Goal: Task Accomplishment & Management: Use online tool/utility

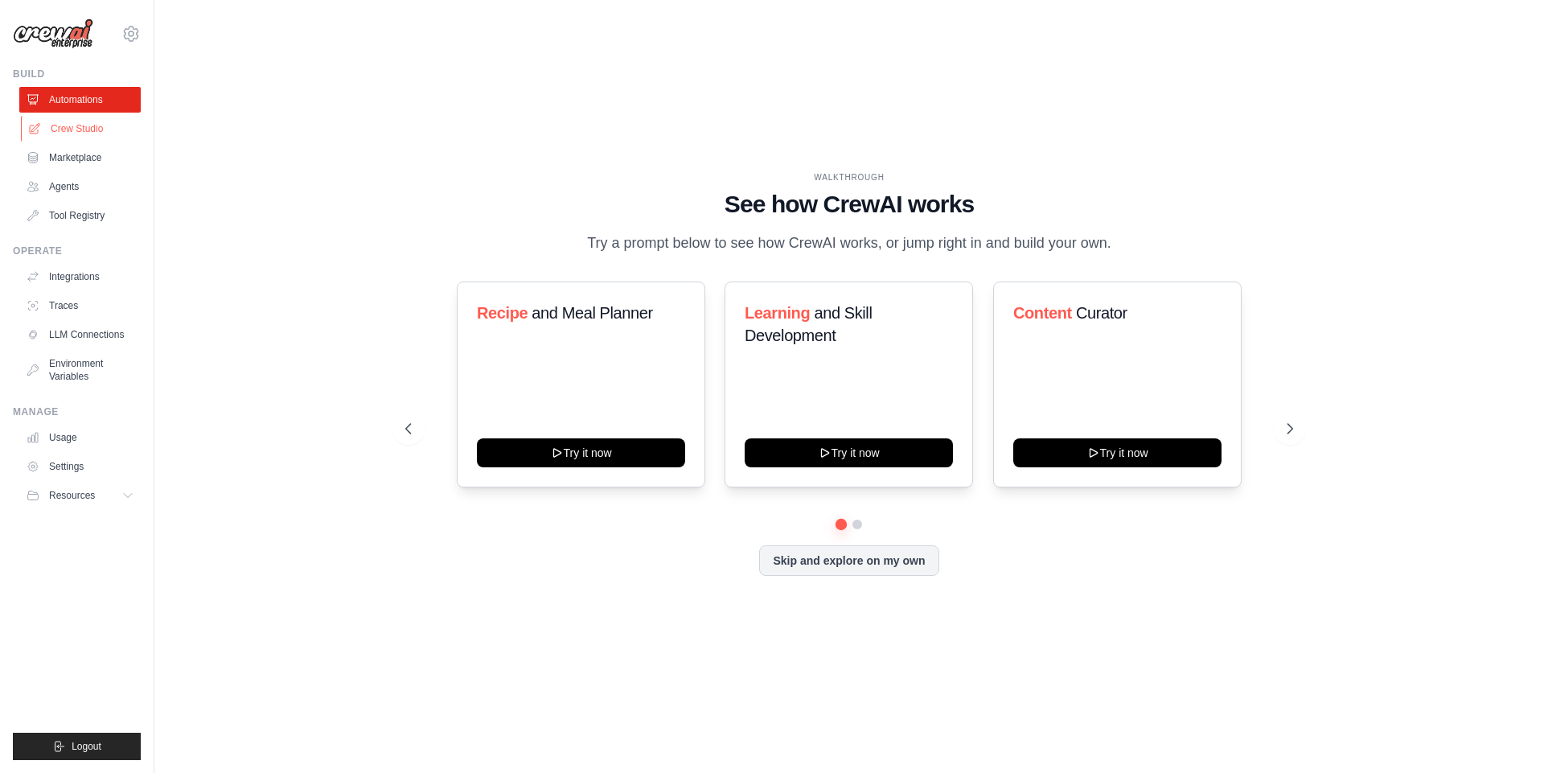
click at [100, 126] on link "Crew Studio" at bounding box center [81, 129] width 121 height 26
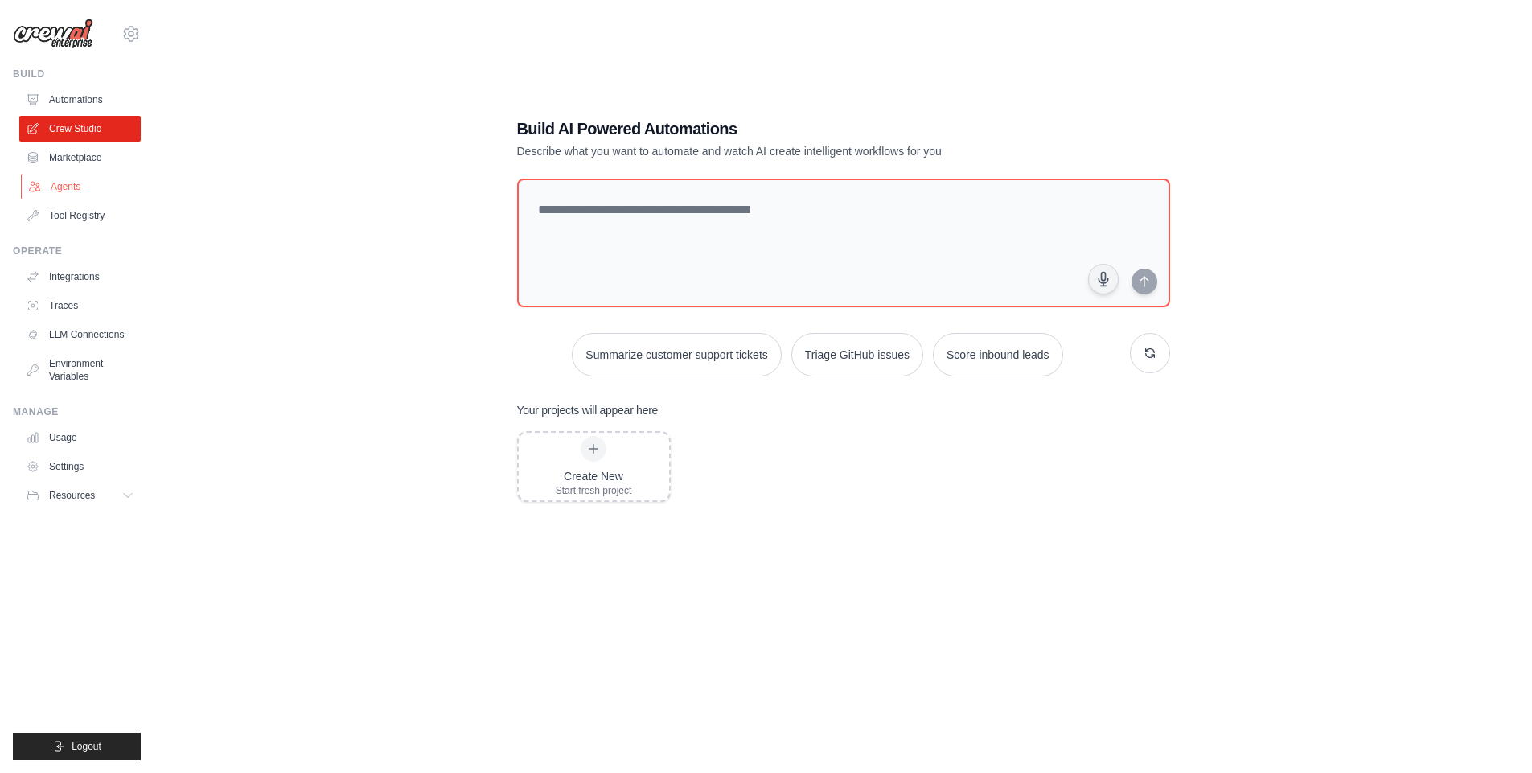
click at [85, 193] on link "Agents" at bounding box center [81, 187] width 121 height 26
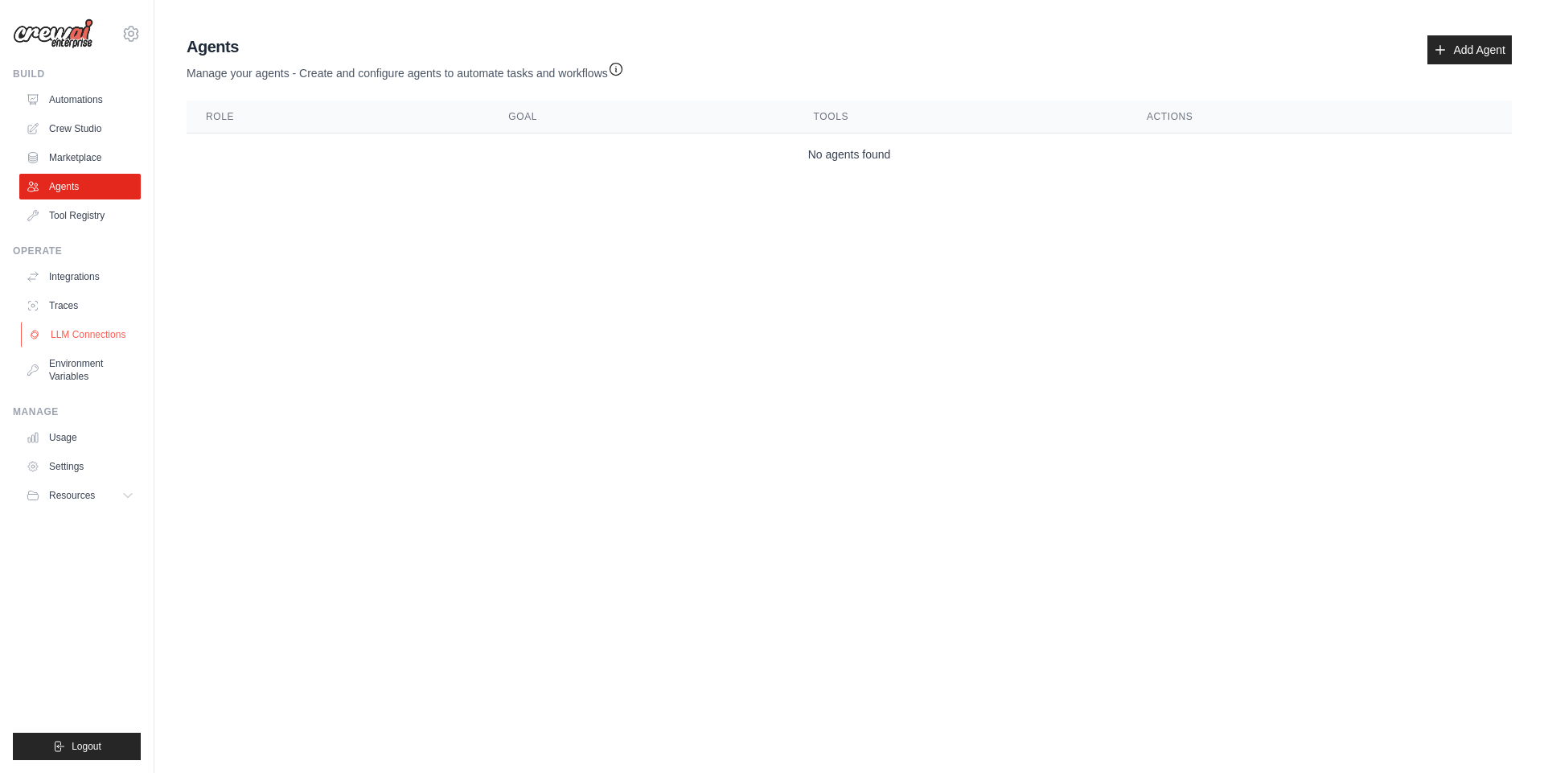
click at [95, 333] on link "LLM Connections" at bounding box center [81, 335] width 121 height 26
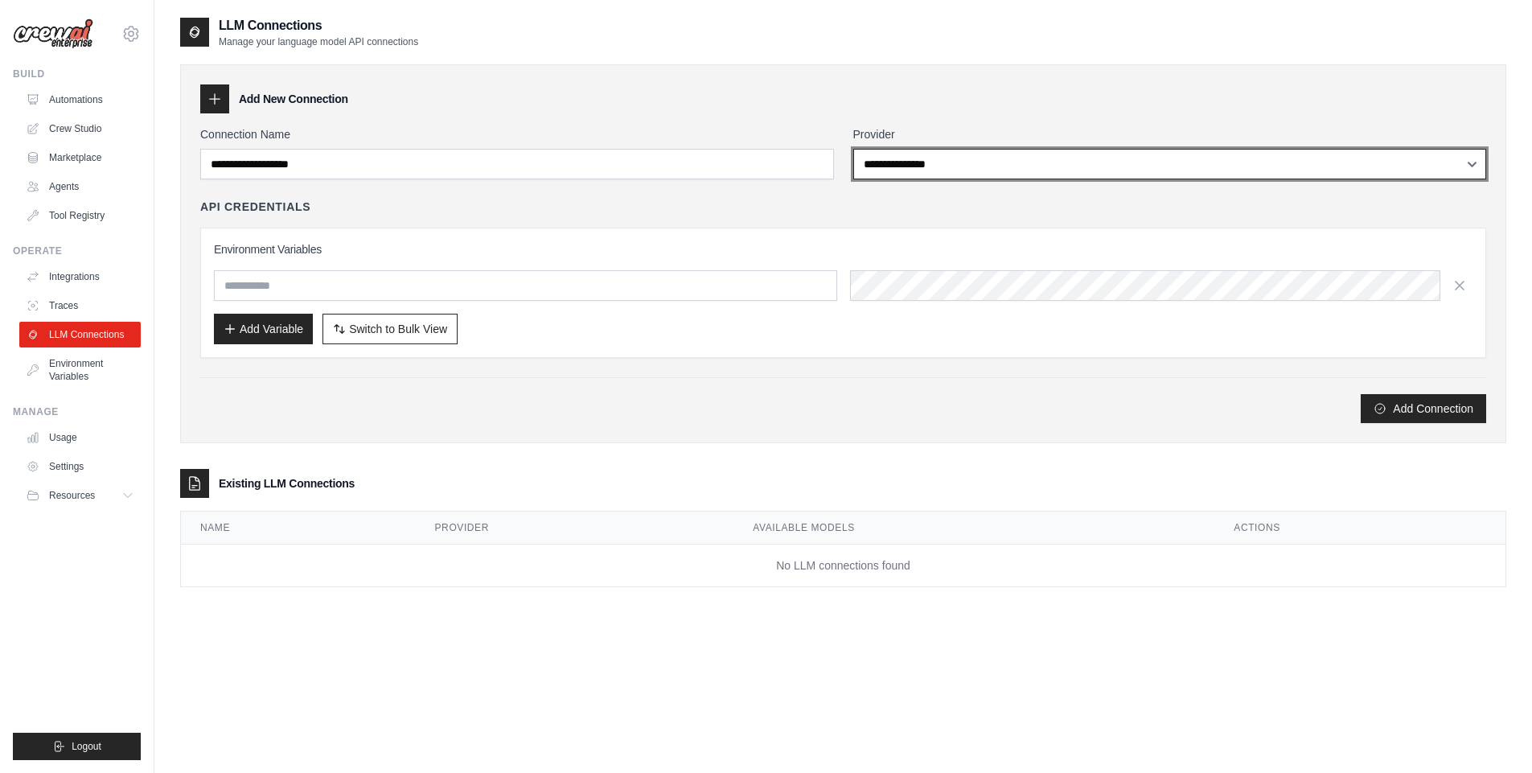
select select "******"
click at [853, 149] on select "**********" at bounding box center [1170, 164] width 634 height 31
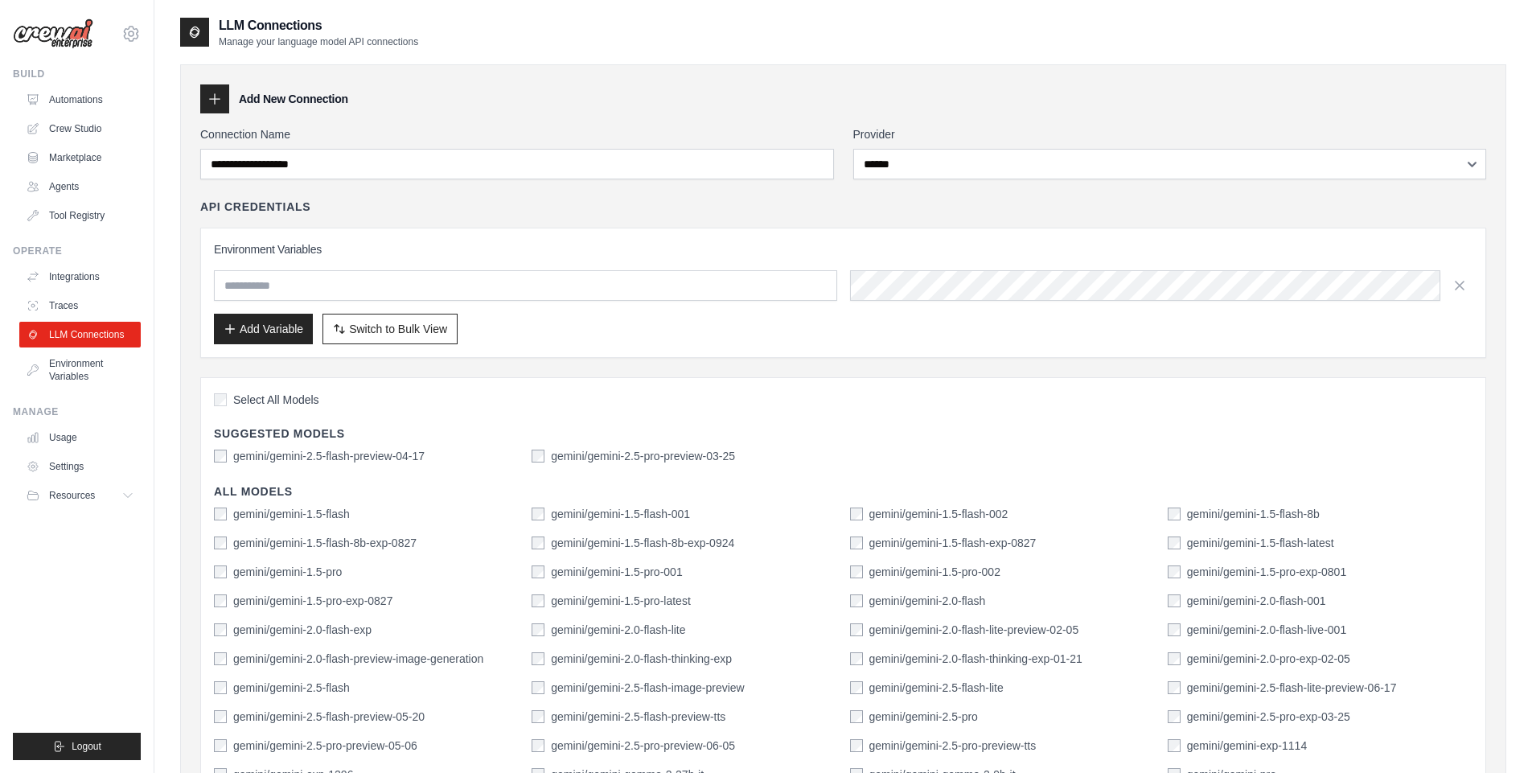
click at [796, 216] on div "API Credentials Environment Variables Add Variable Switch to Bulk View Switch t…" at bounding box center [843, 278] width 1286 height 159
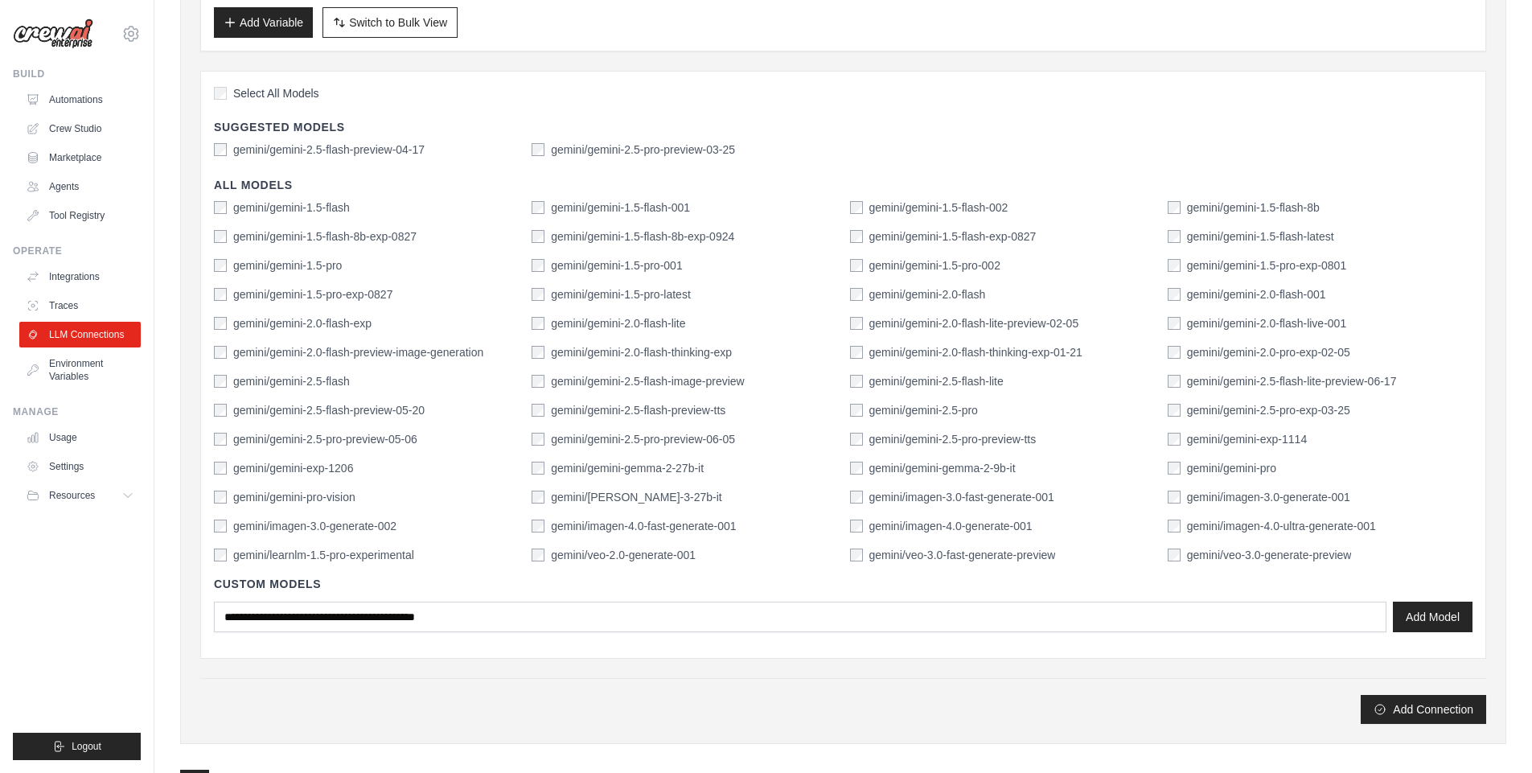
scroll to position [323, 0]
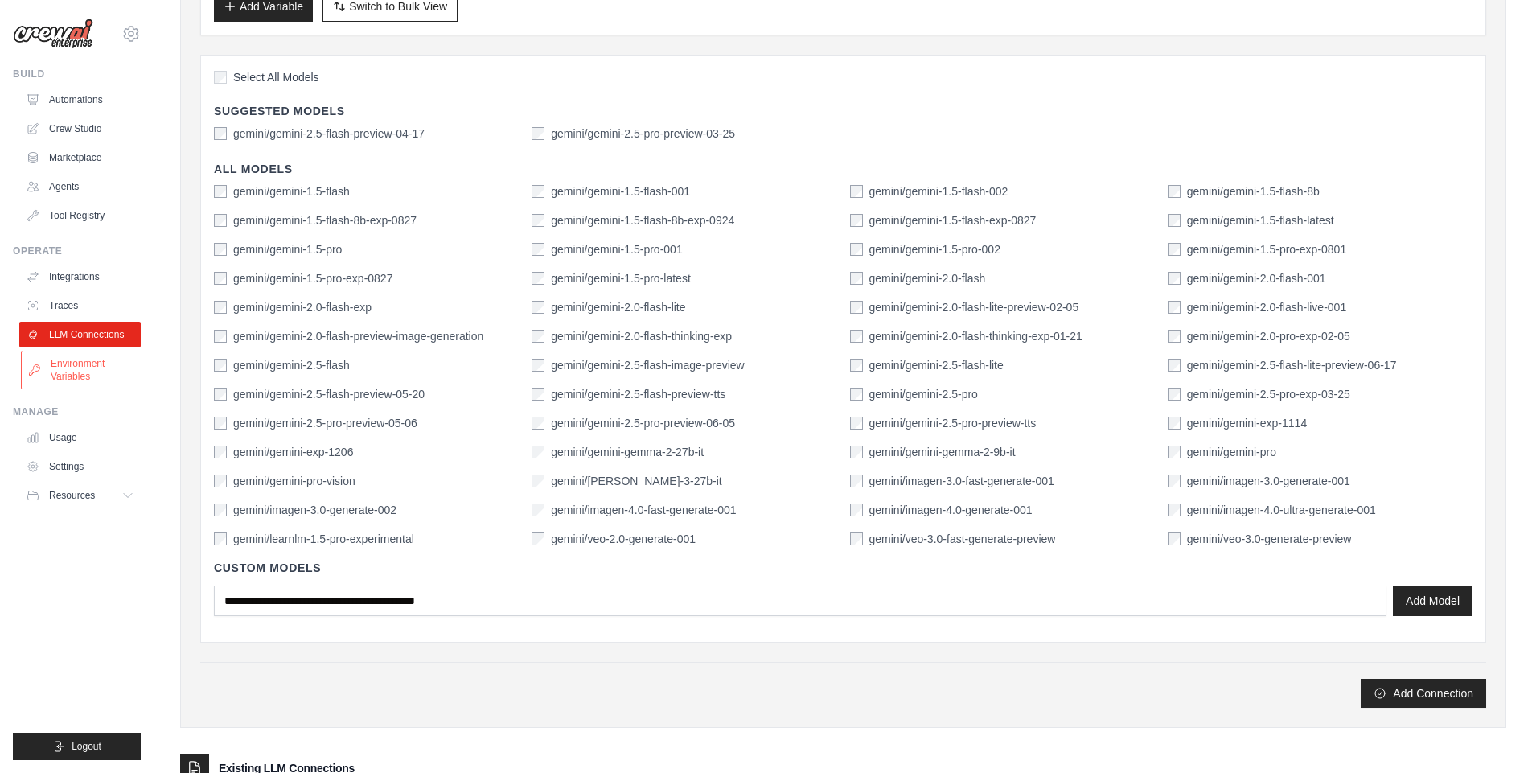
click at [89, 353] on link "Environment Variables" at bounding box center [81, 370] width 121 height 39
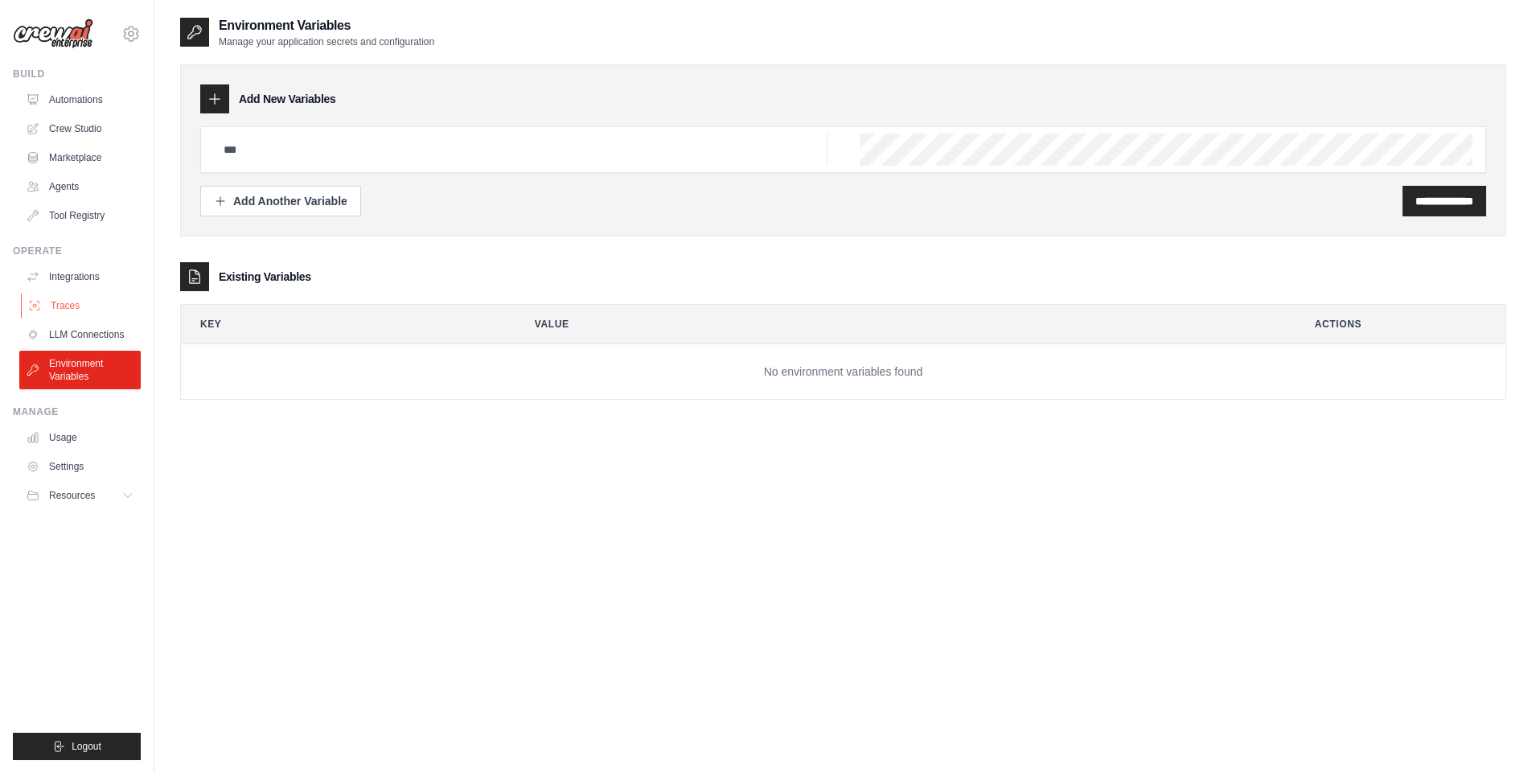
click at [76, 309] on link "Traces" at bounding box center [81, 306] width 121 height 26
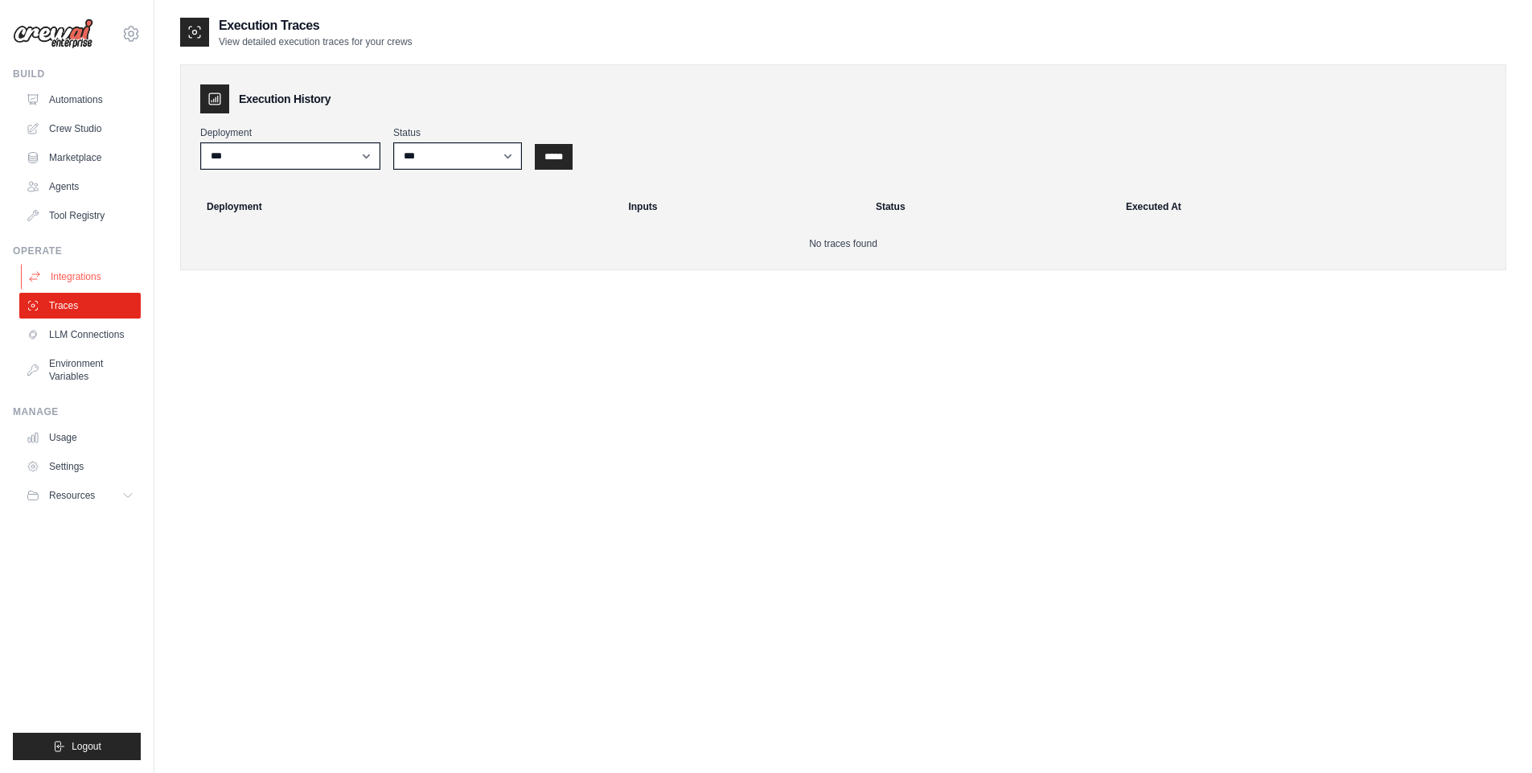
click at [81, 288] on link "Integrations" at bounding box center [81, 277] width 121 height 26
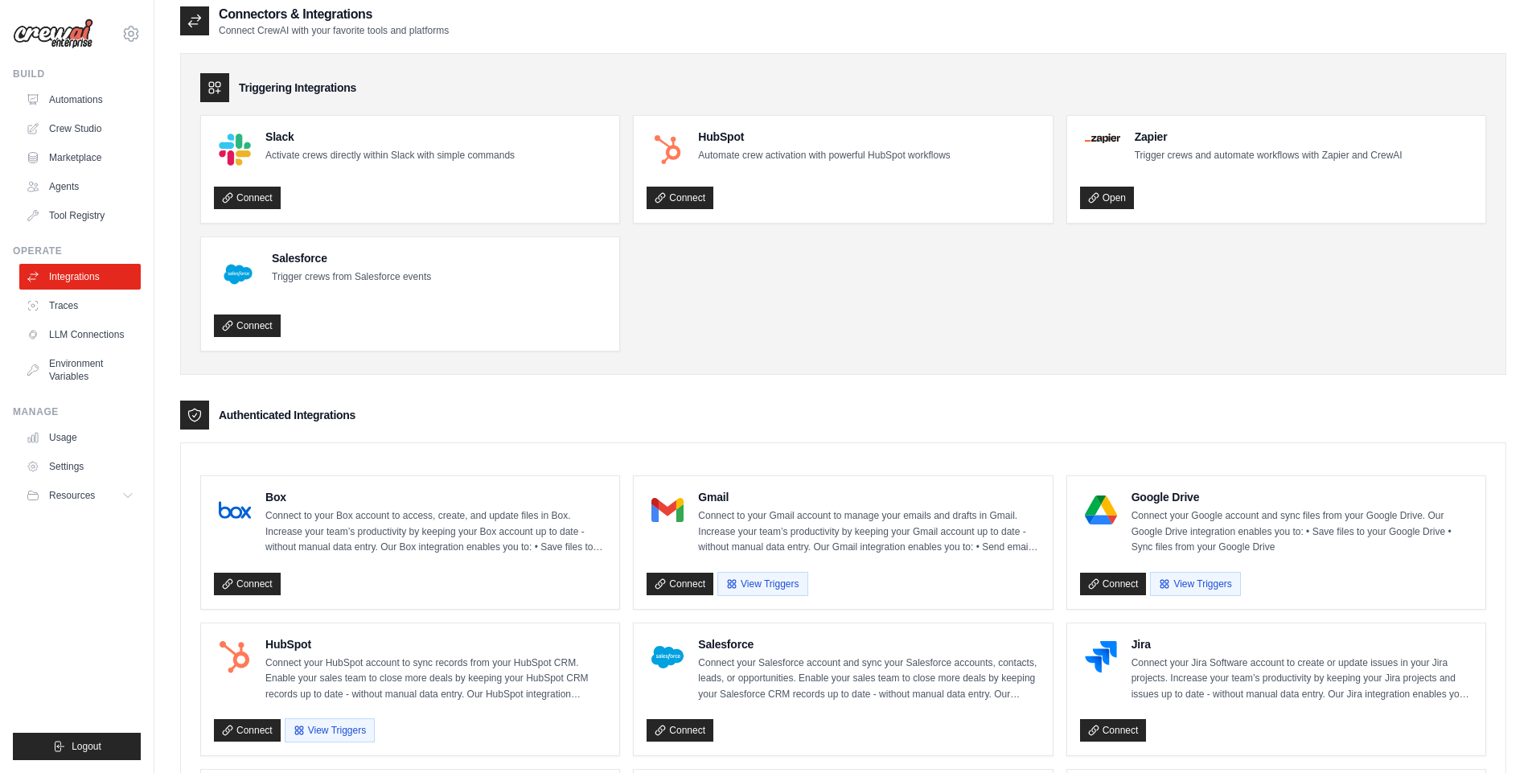
scroll to position [21, 0]
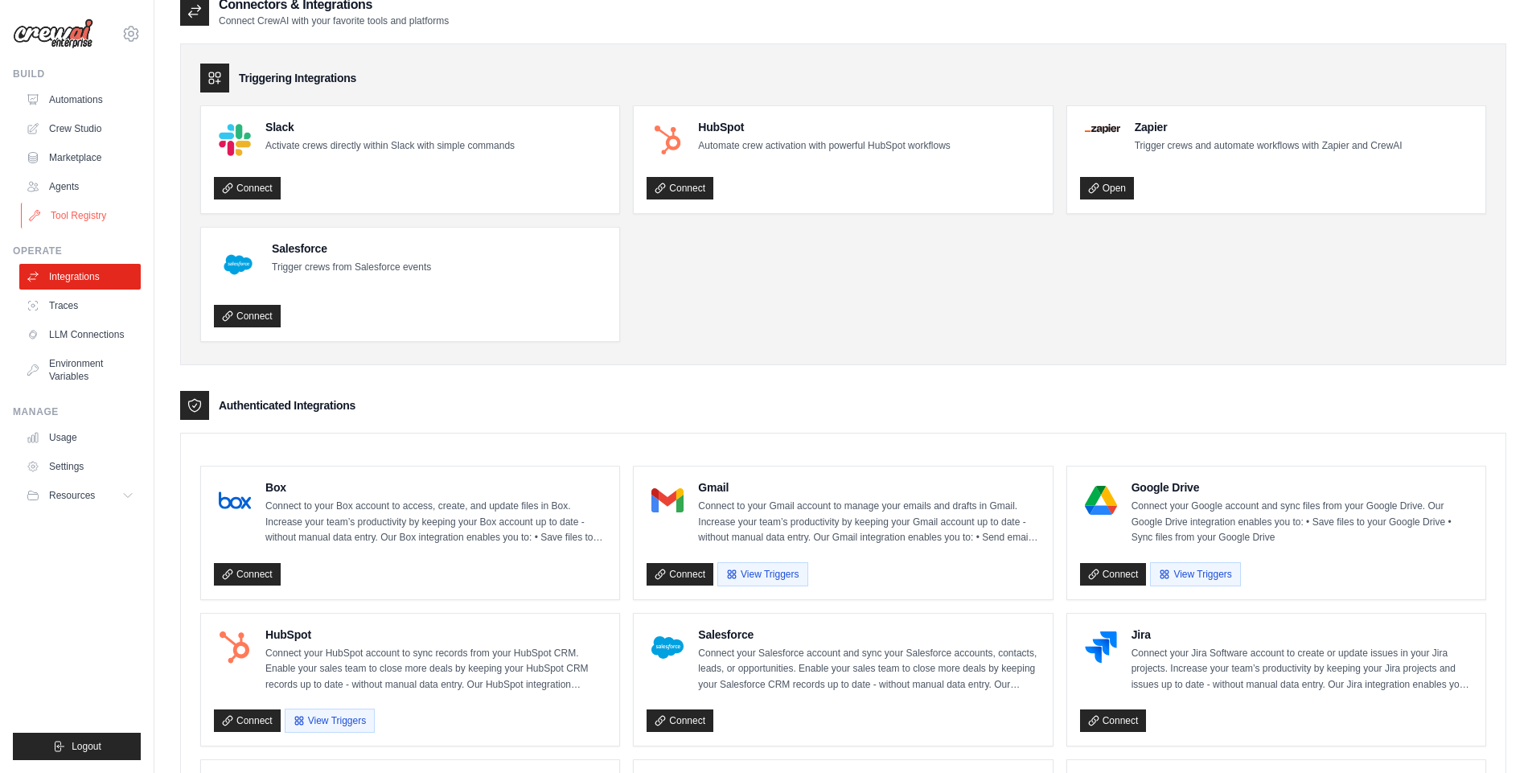
click at [93, 214] on link "Tool Registry" at bounding box center [81, 216] width 121 height 26
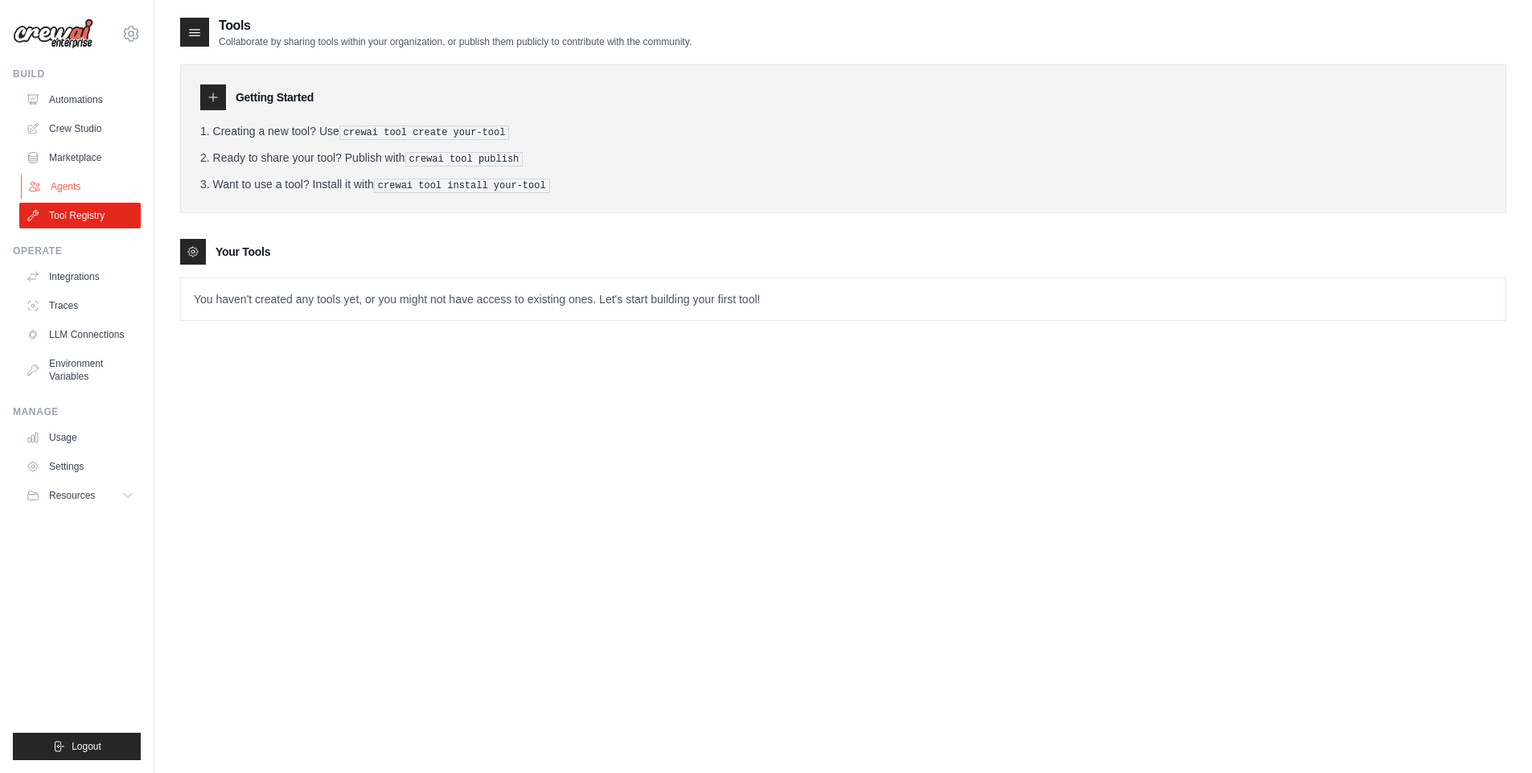
click at [73, 182] on link "Agents" at bounding box center [81, 187] width 121 height 26
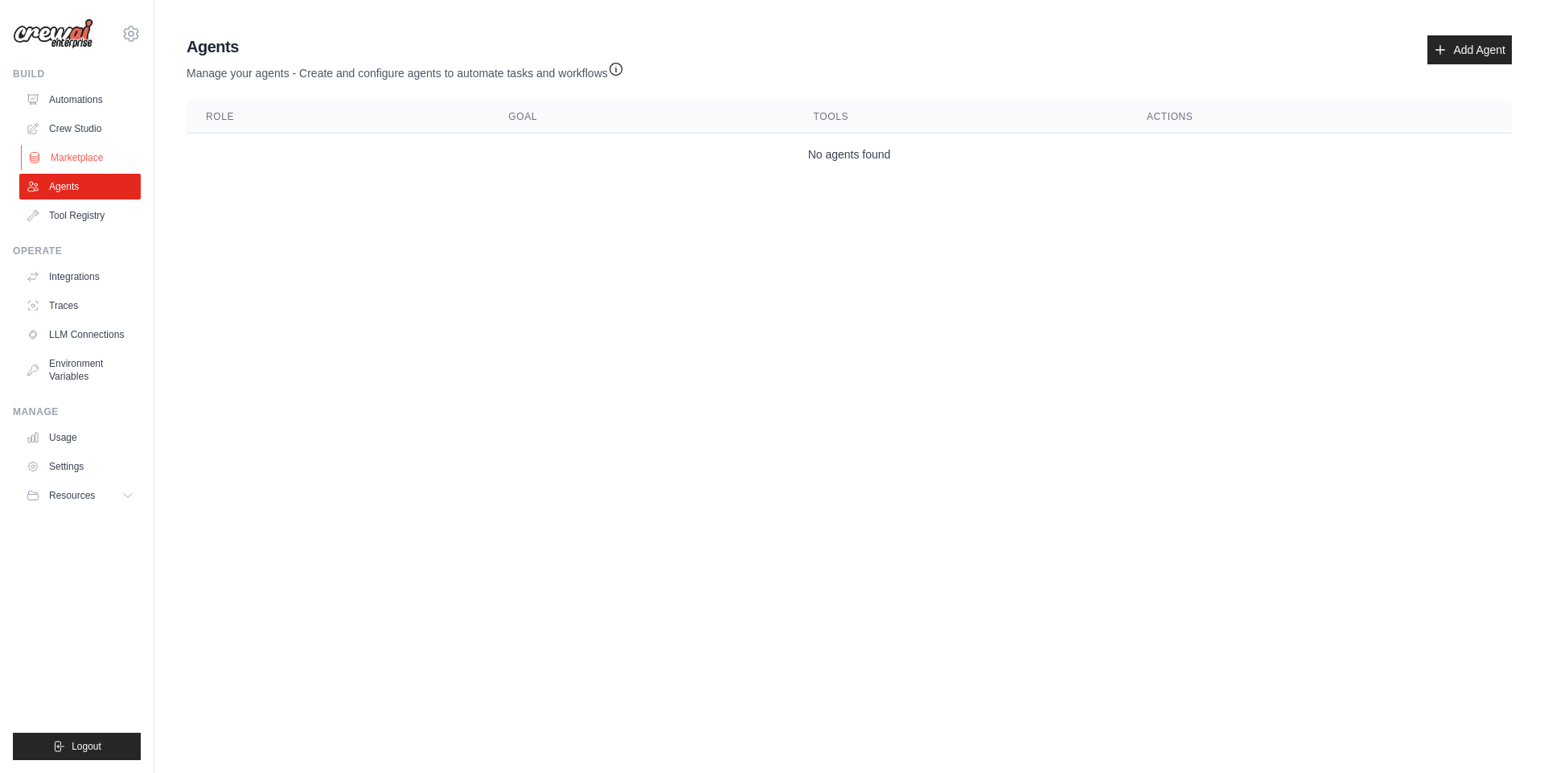
click at [94, 156] on link "Marketplace" at bounding box center [81, 158] width 121 height 26
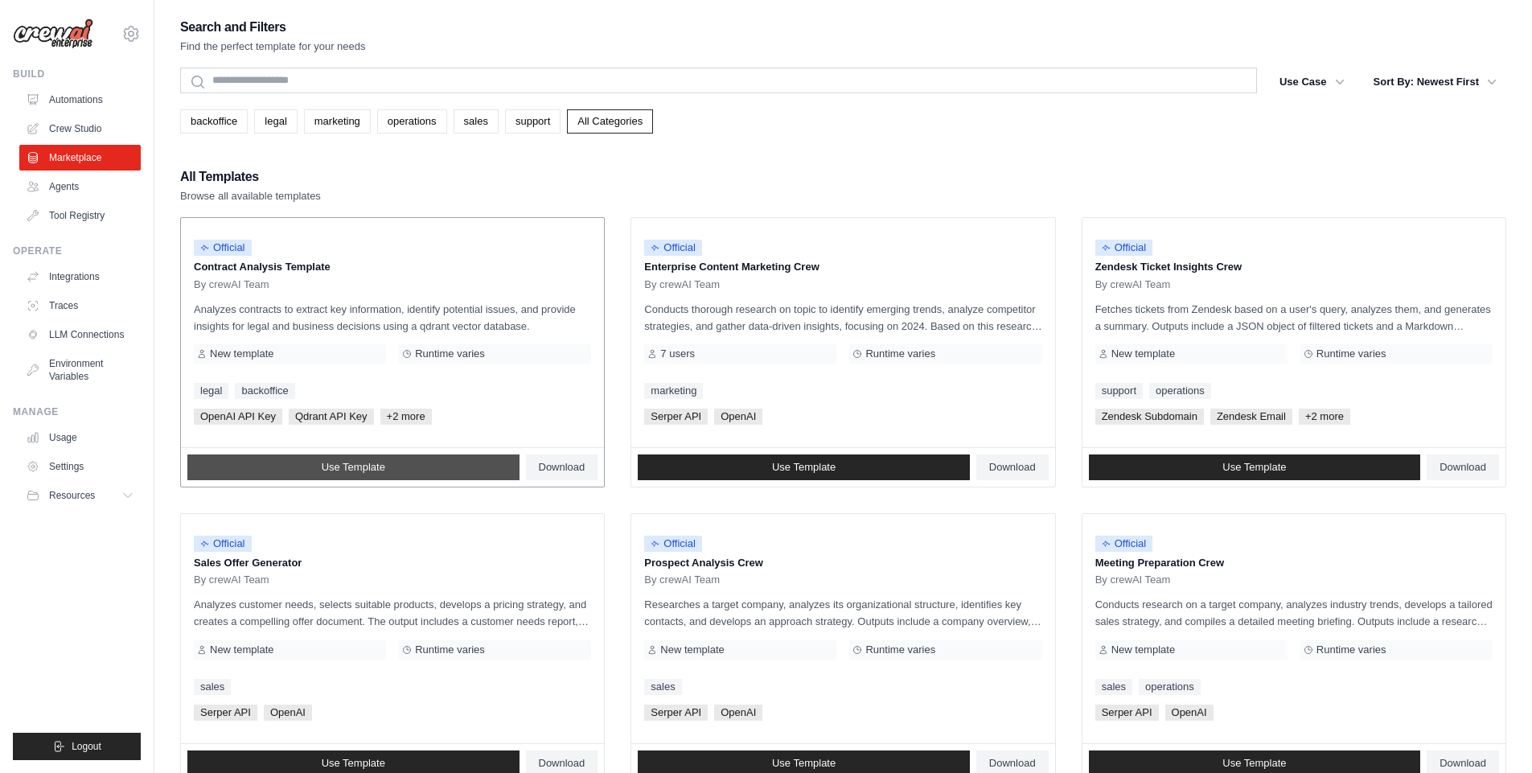
click at [414, 469] on link "Use Template" at bounding box center [353, 467] width 332 height 26
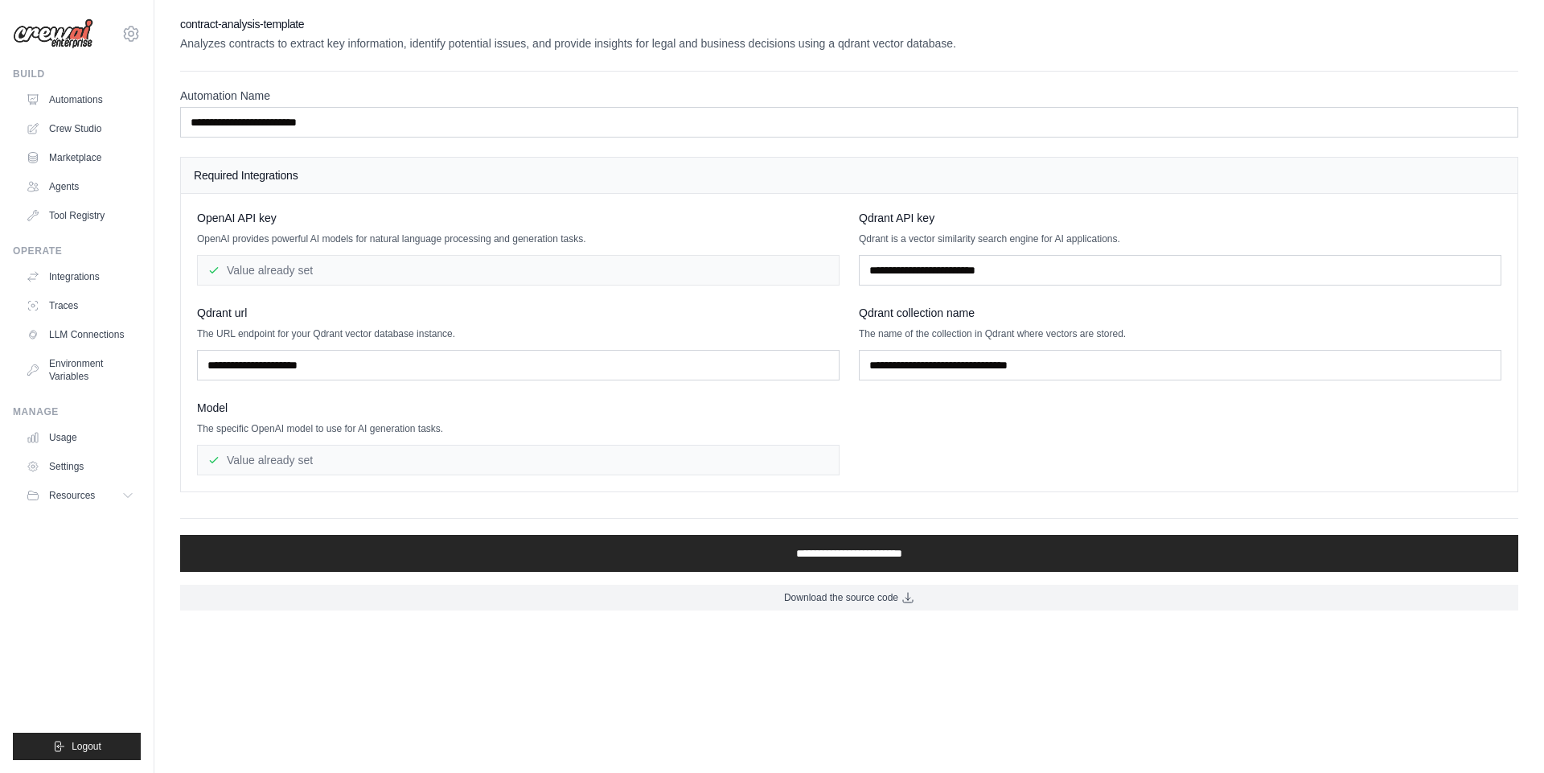
click at [378, 347] on div "Qdrant url The URL endpoint for your Qdrant vector database instance." at bounding box center [518, 343] width 643 height 76
click at [395, 364] on input "text" at bounding box center [518, 365] width 643 height 31
click at [129, 24] on icon at bounding box center [130, 33] width 19 height 19
click at [103, 111] on link "Settings" at bounding box center [131, 108] width 142 height 29
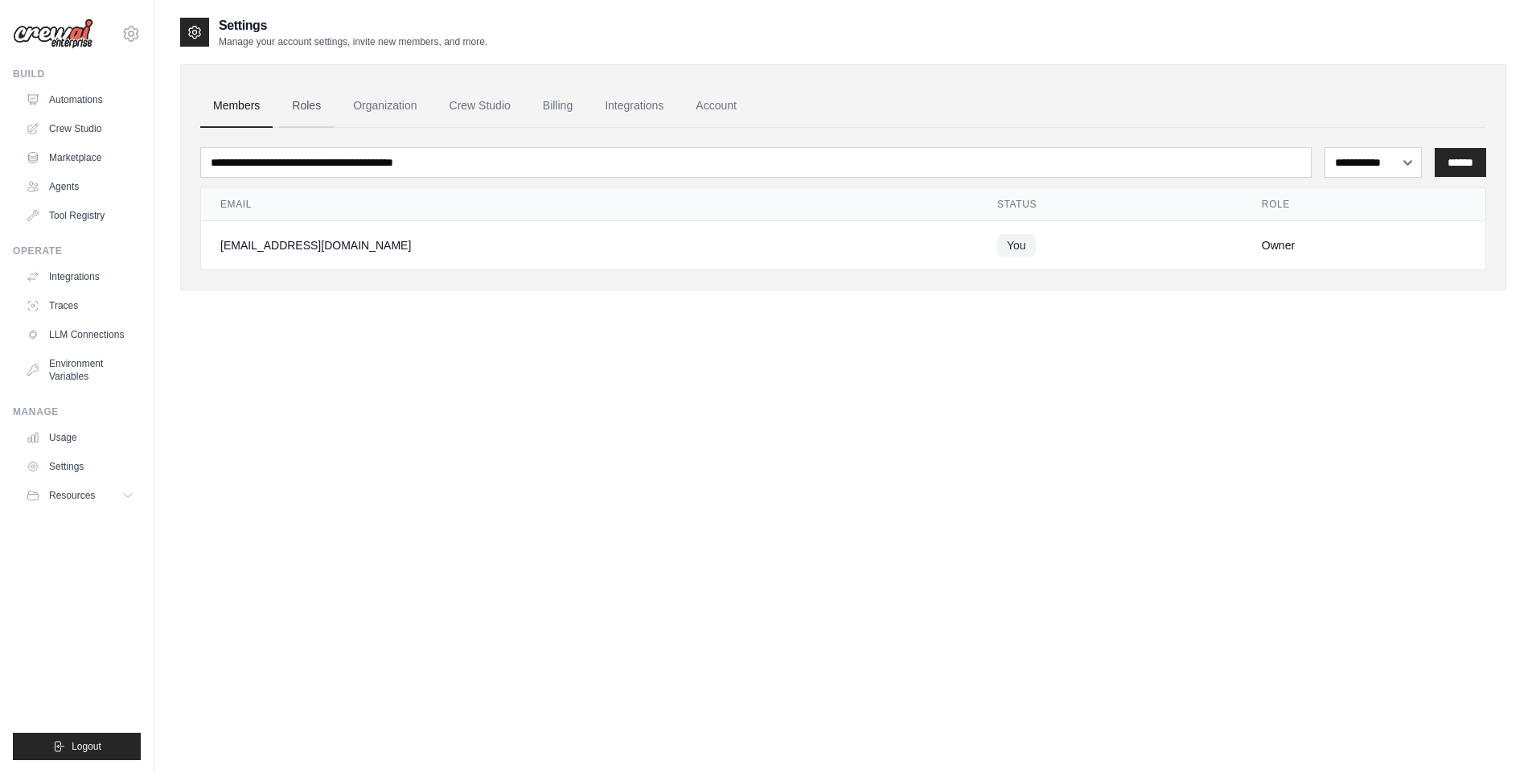
click at [294, 118] on link "Roles" at bounding box center [306, 105] width 55 height 43
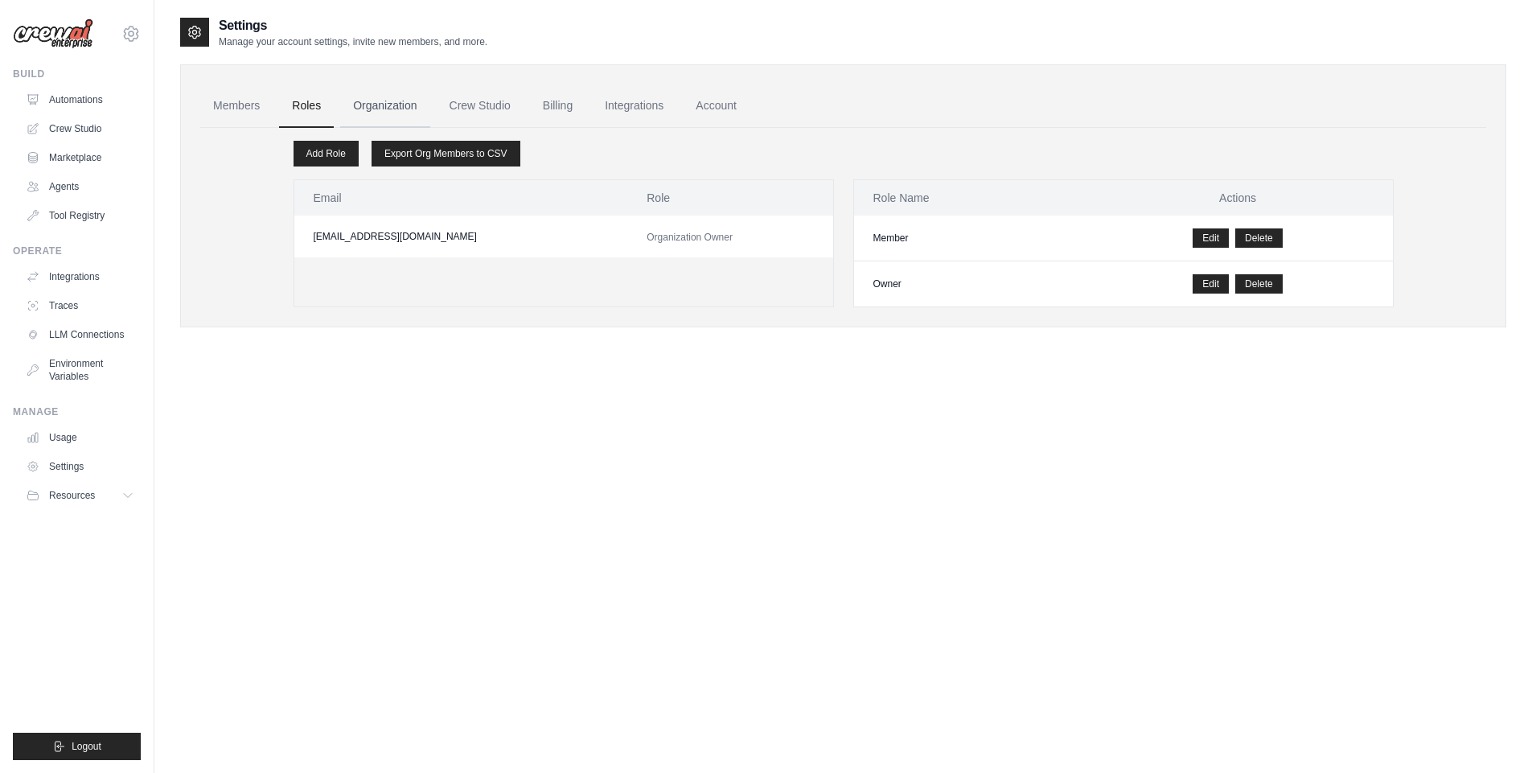
click at [372, 101] on link "Organization" at bounding box center [384, 105] width 89 height 43
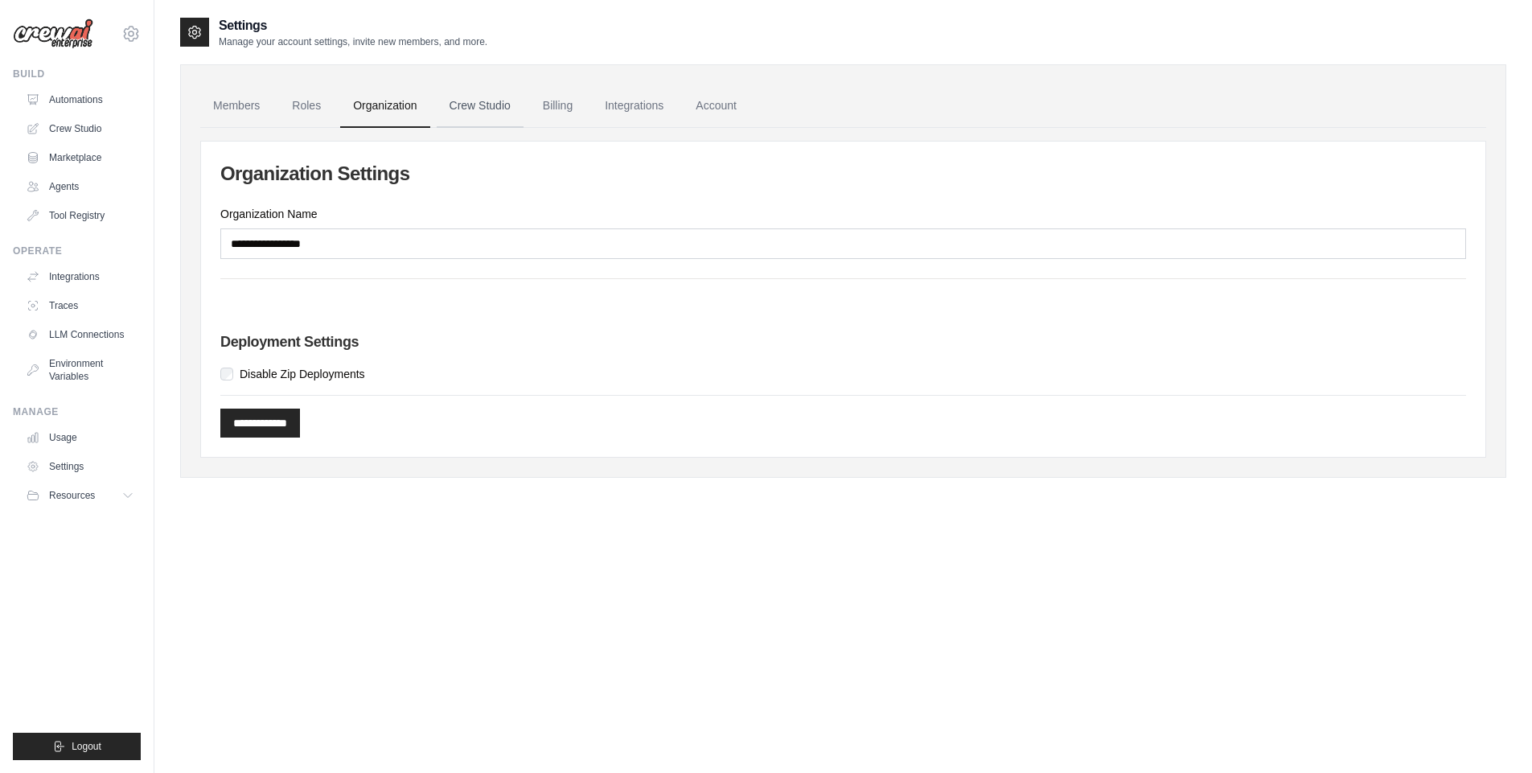
click at [473, 101] on link "Crew Studio" at bounding box center [480, 105] width 87 height 43
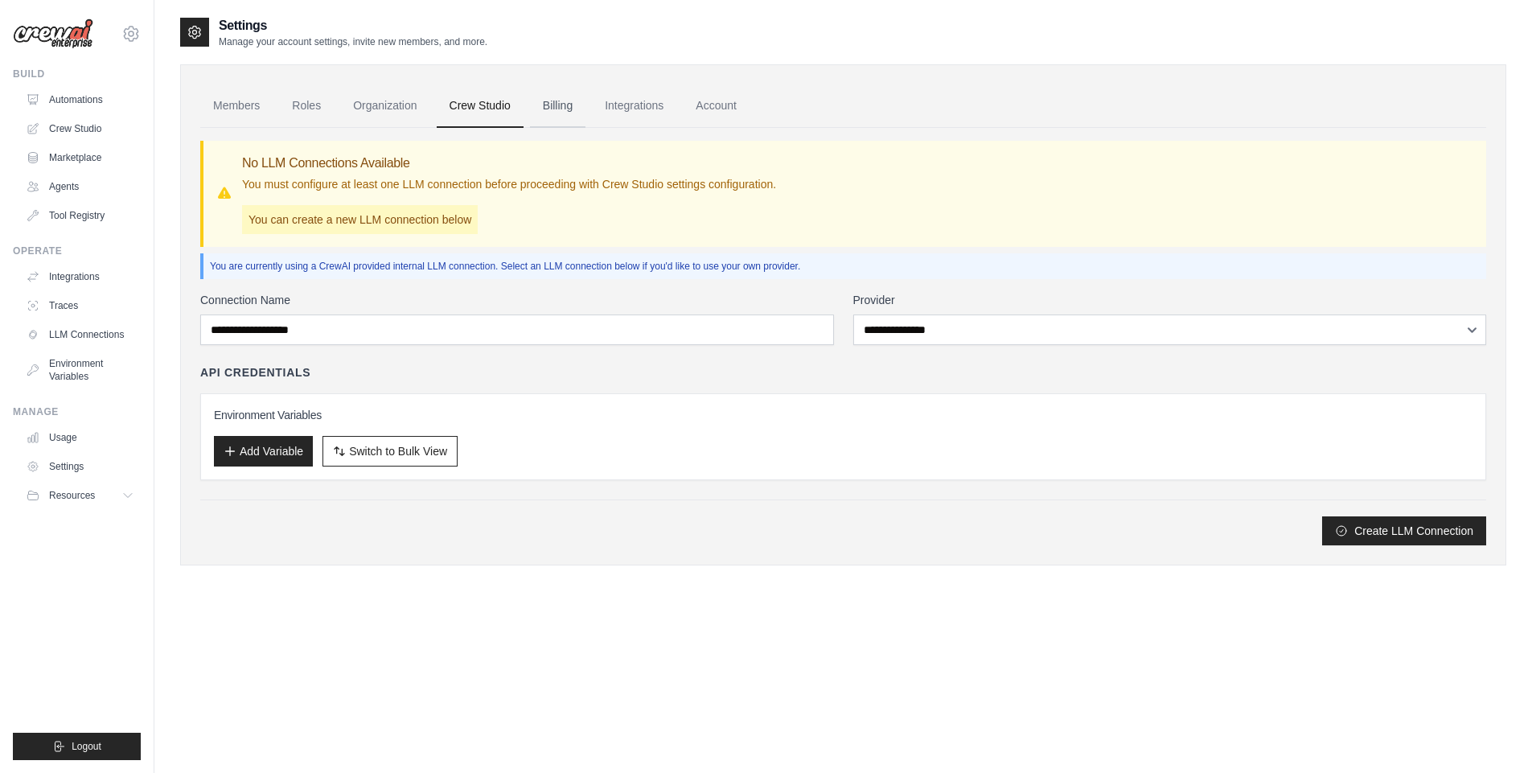
click at [574, 110] on link "Billing" at bounding box center [558, 105] width 56 height 43
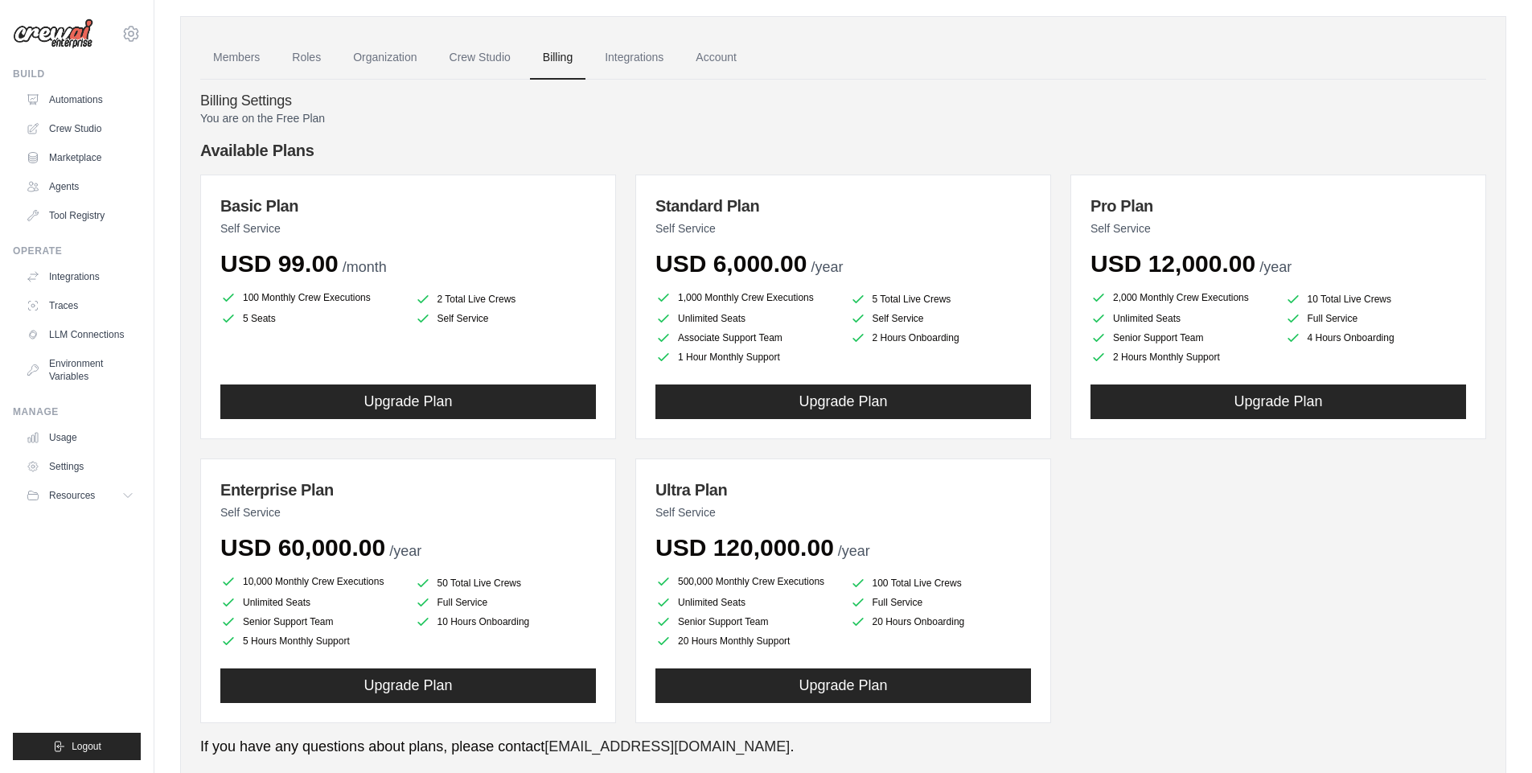
scroll to position [61, 0]
